Goal: Find specific page/section: Find specific page/section

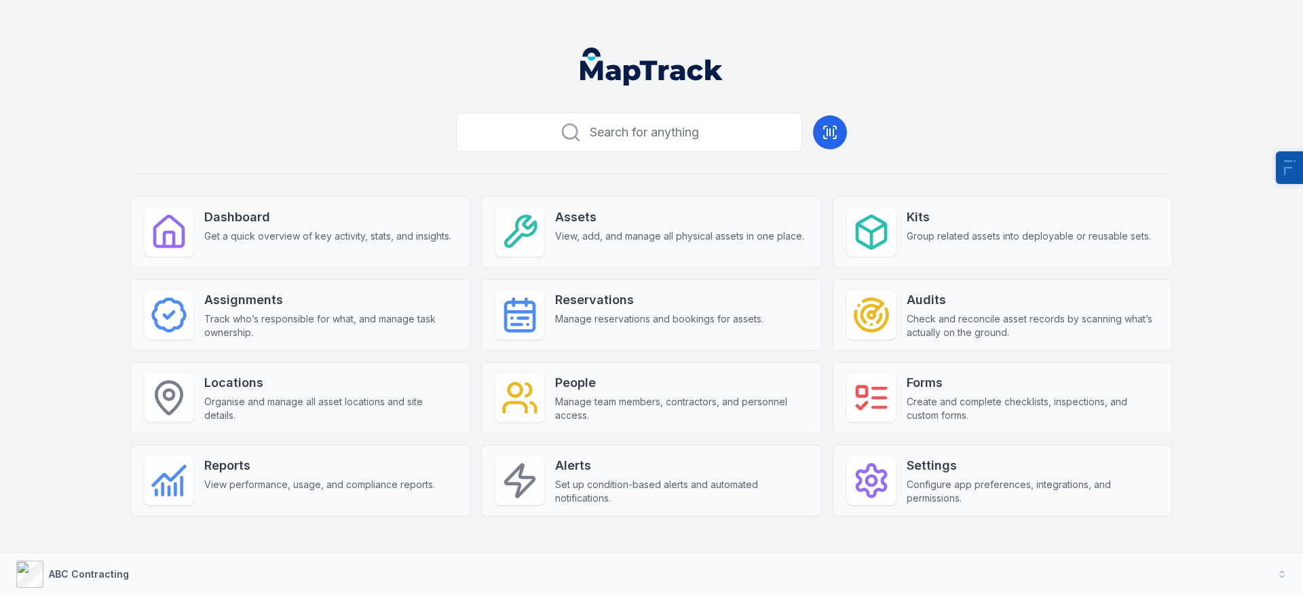
click at [269, 147] on div "Search for anything Dashboard Get a quick overview of key activity, stats, and …" at bounding box center [651, 333] width 1042 height 453
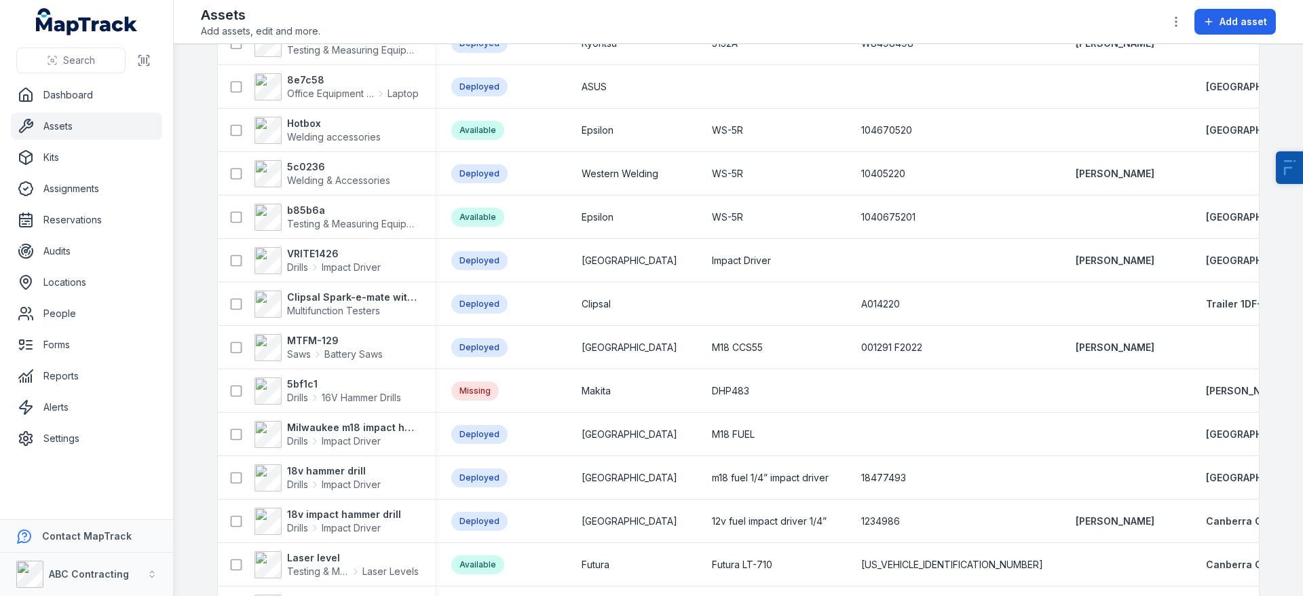
scroll to position [635, 0]
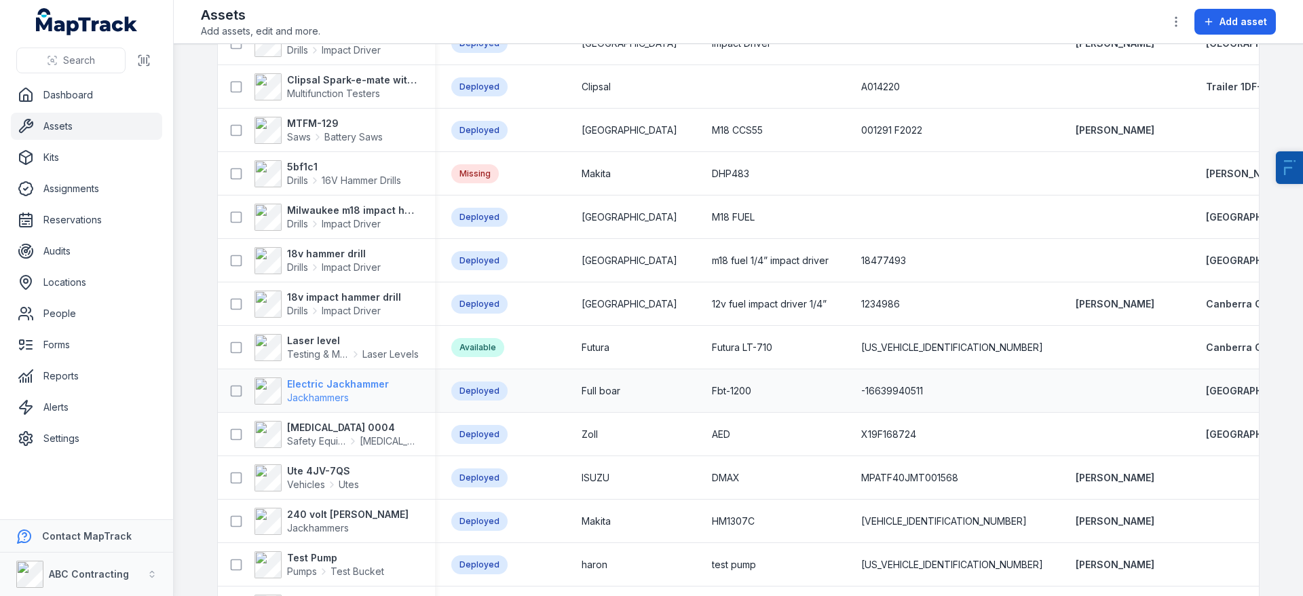
click at [364, 379] on strong "Electric Jackhammer" at bounding box center [338, 384] width 102 height 14
